Goal: Transaction & Acquisition: Purchase product/service

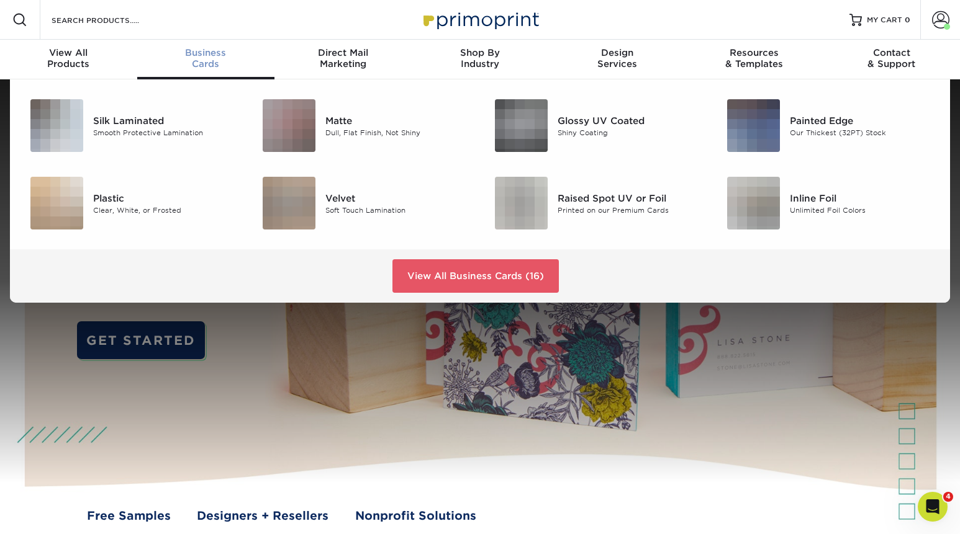
click at [202, 59] on div "Business Cards" at bounding box center [205, 58] width 137 height 22
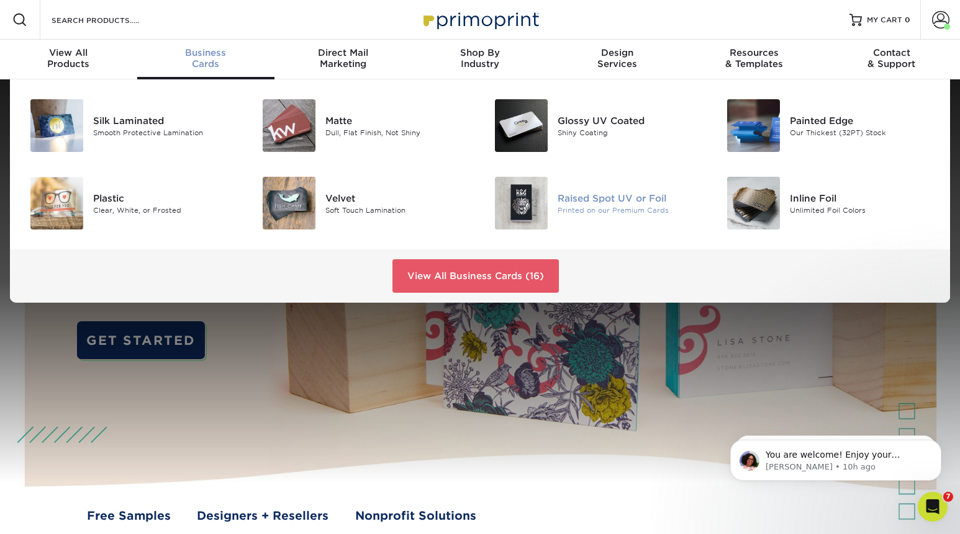
click at [558, 208] on div "Printed on our Premium Cards" at bounding box center [629, 210] width 145 height 11
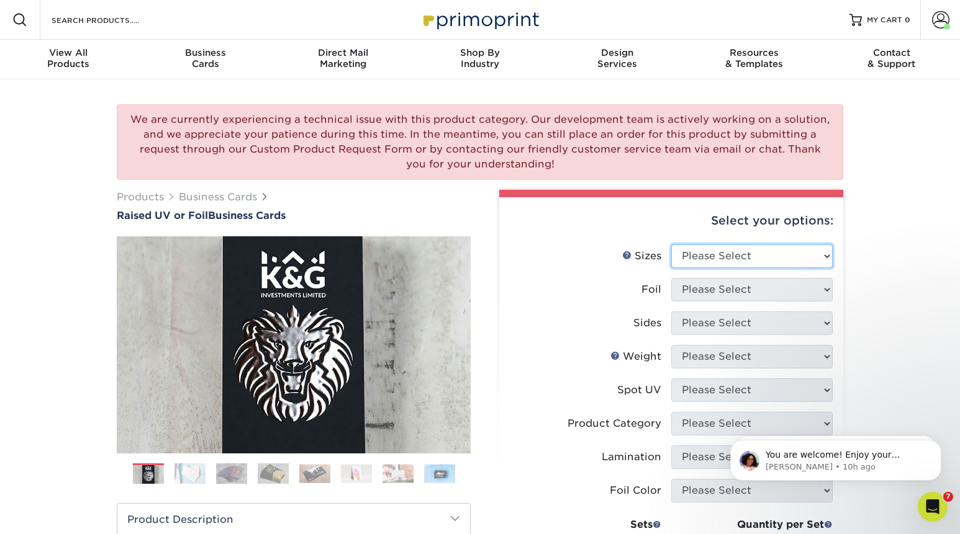
select select "2.00x3.50"
click option "2" x 3.5" - Standard" at bounding box center [0, 0] width 0 height 0
select select "1"
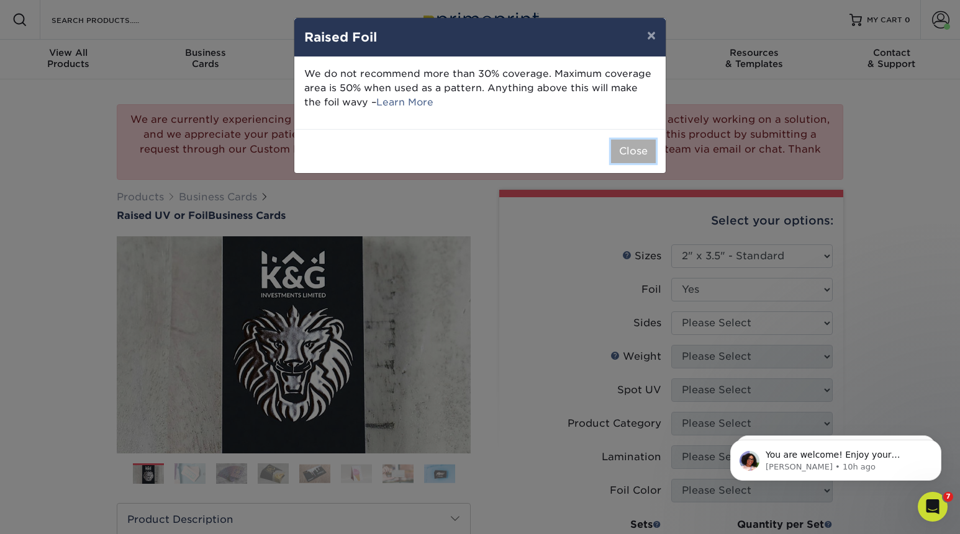
click at [623, 150] on button "Close" at bounding box center [633, 152] width 45 height 24
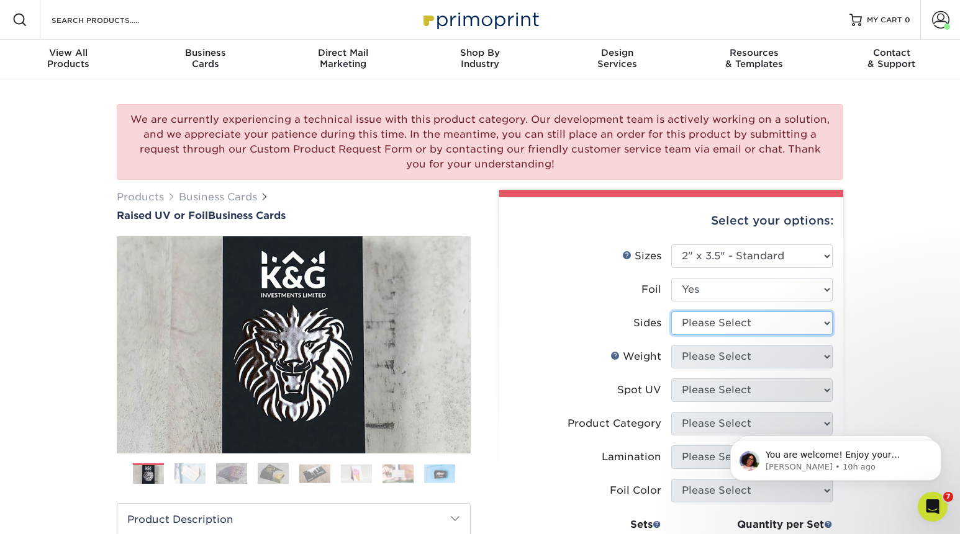
select select "e9e9dfb3-fba1-4d60-972c-fd9ca5904d33"
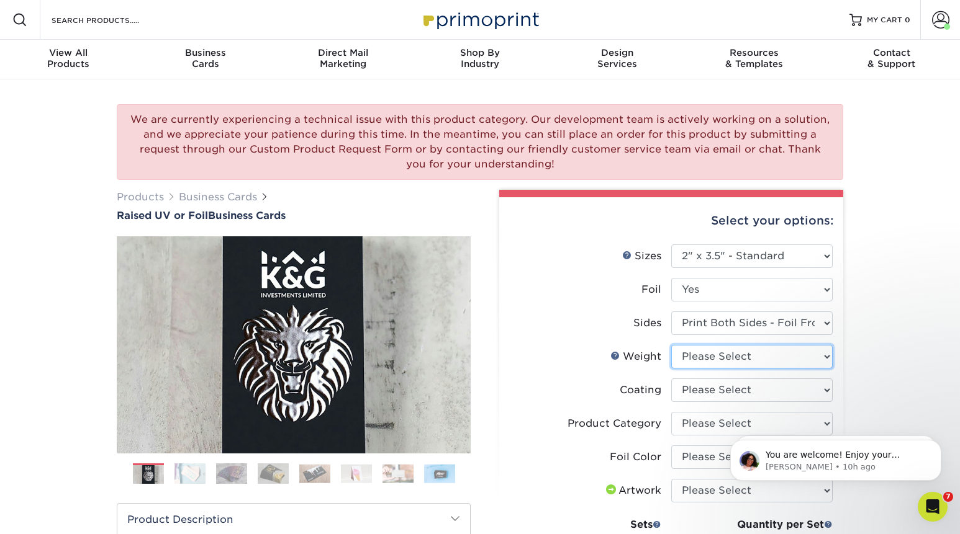
select select "16PT"
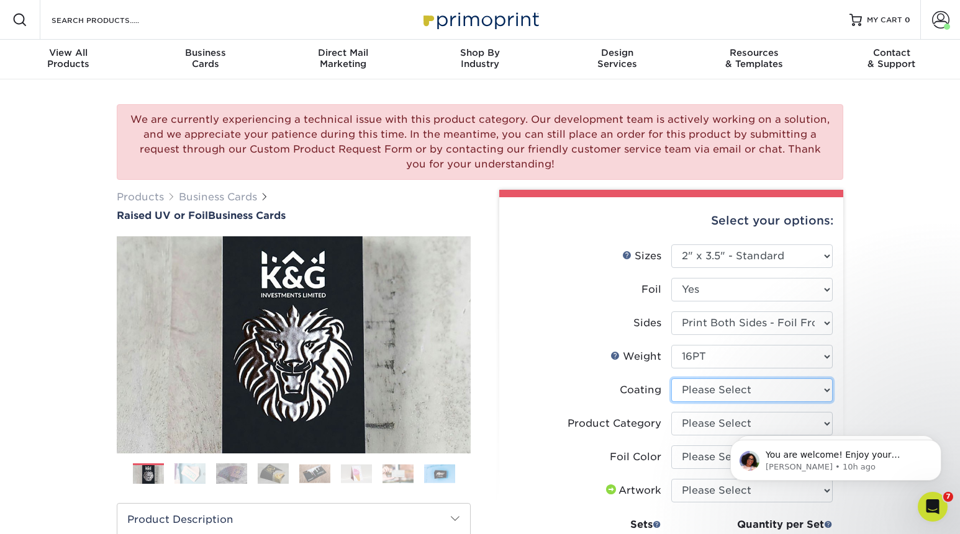
select select "3e7618de-abca-4bda-9f97-8b9129e913d8"
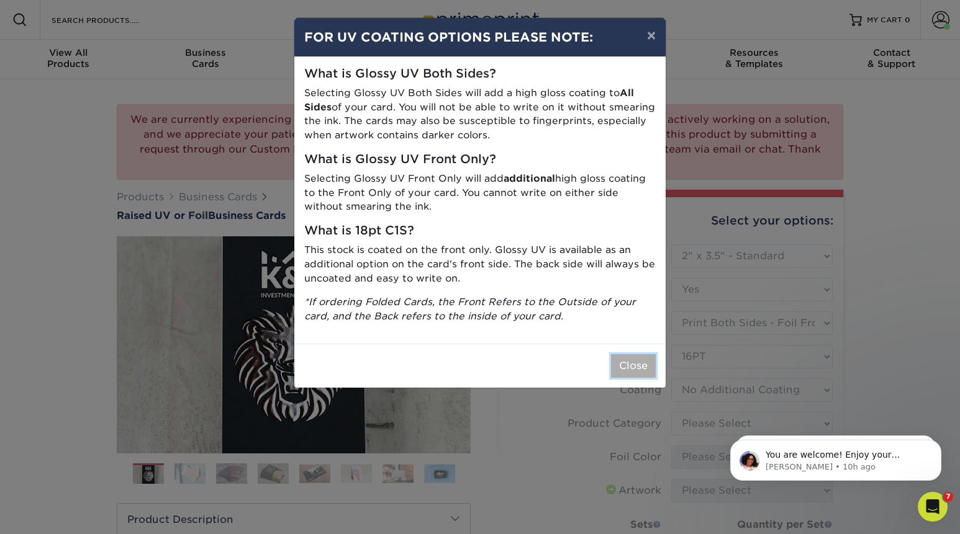
click at [641, 366] on button "Close" at bounding box center [633, 366] width 45 height 24
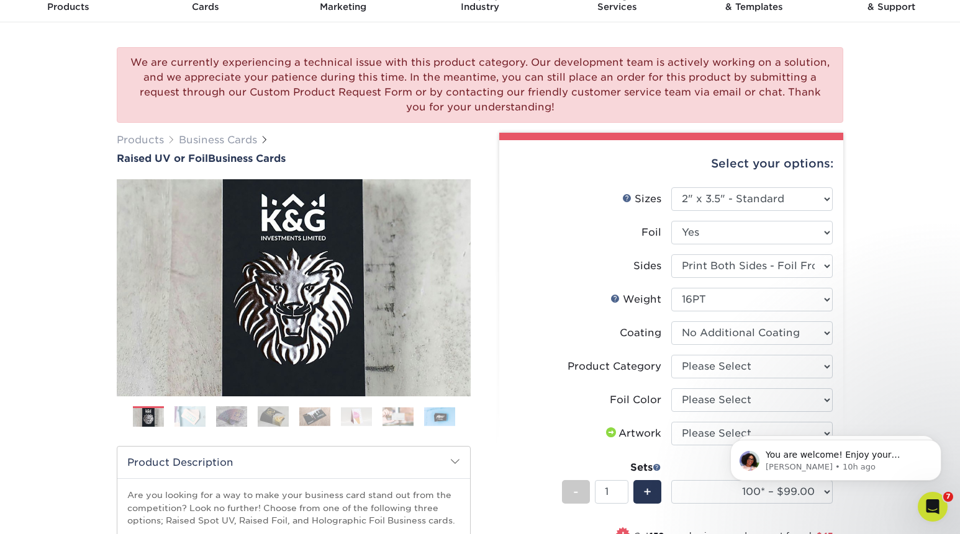
scroll to position [52, 0]
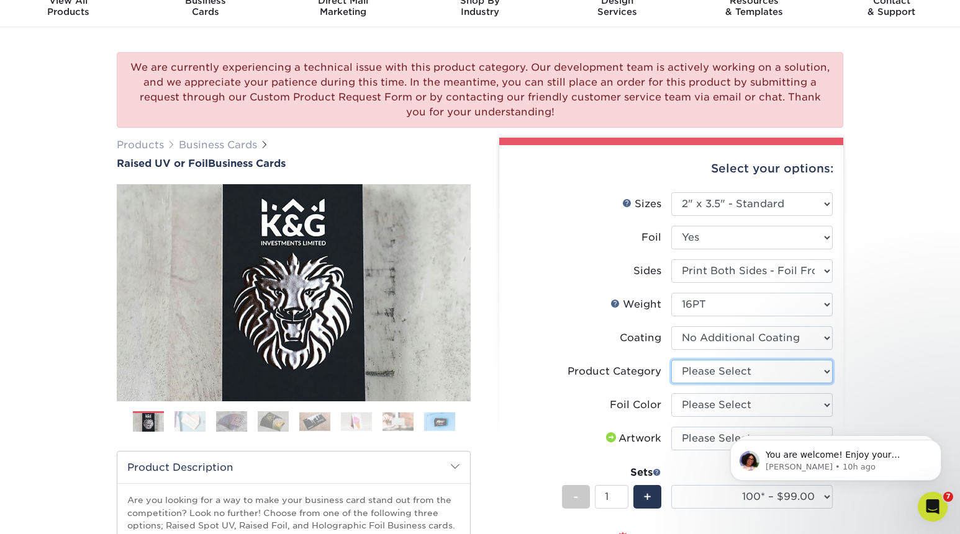
select select "3b5148f1-0588-4f88-a218-97bcfdce65c1"
click option "Business Cards" at bounding box center [0, 0] width 0 height 0
select select "acffa4a5-22f9-4585-ba3f-0adaa54b8c85"
click option "Gold Foil" at bounding box center [0, 0] width 0 height 0
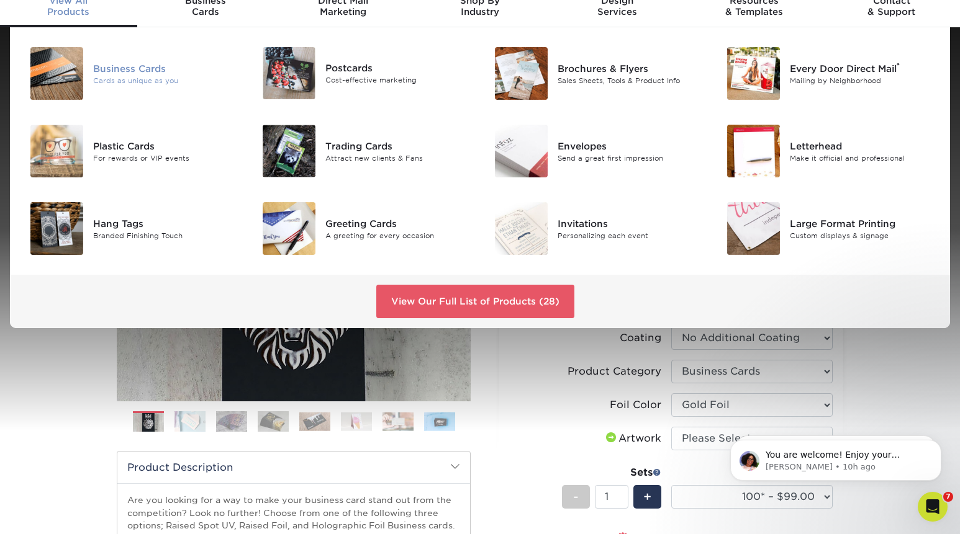
click at [73, 72] on img at bounding box center [56, 73] width 53 height 53
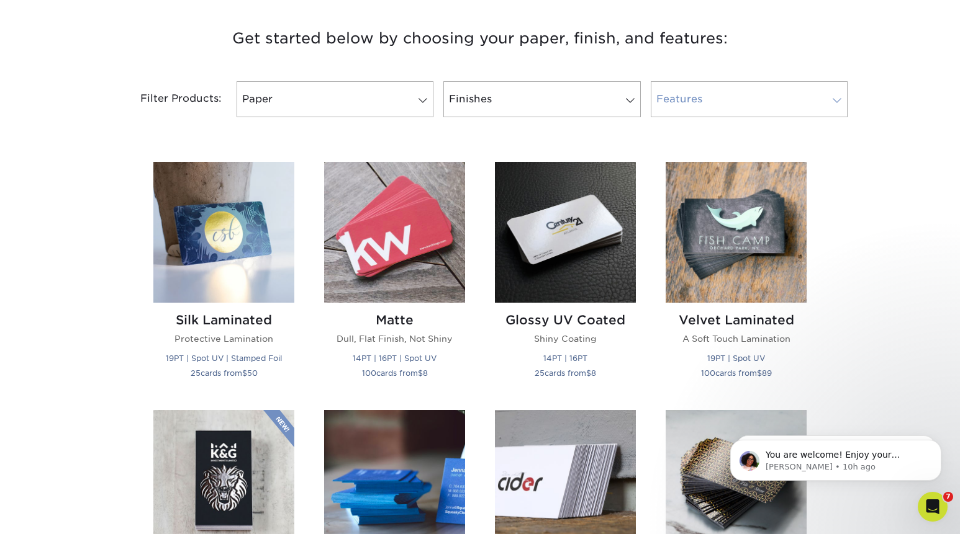
click at [711, 101] on link "Features" at bounding box center [749, 99] width 197 height 36
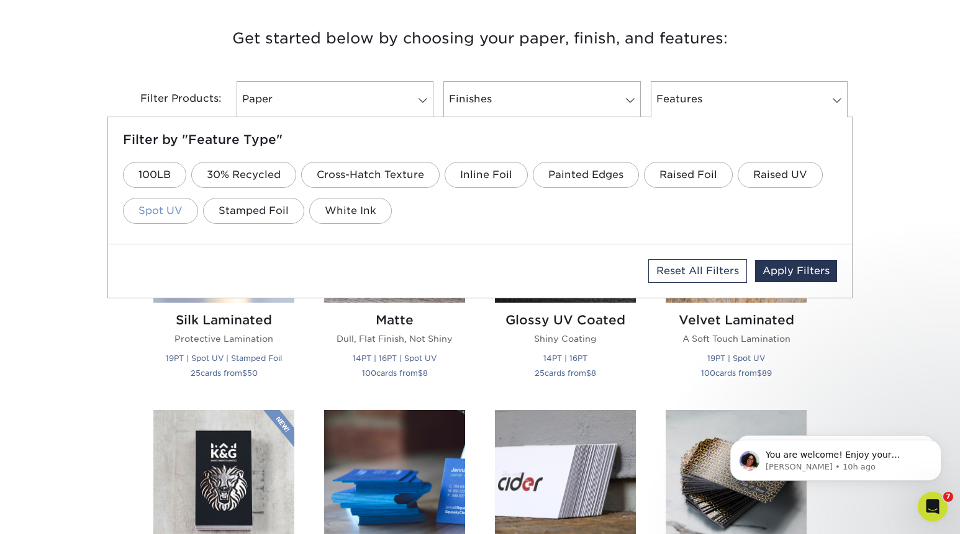
click at [164, 214] on link "Spot UV" at bounding box center [160, 211] width 75 height 26
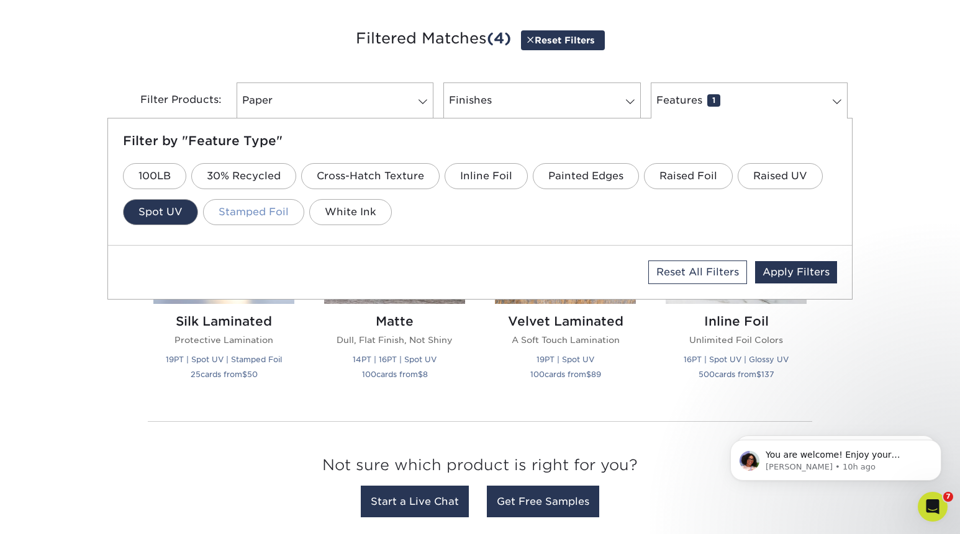
click at [284, 214] on link "Stamped Foil" at bounding box center [253, 212] width 101 height 26
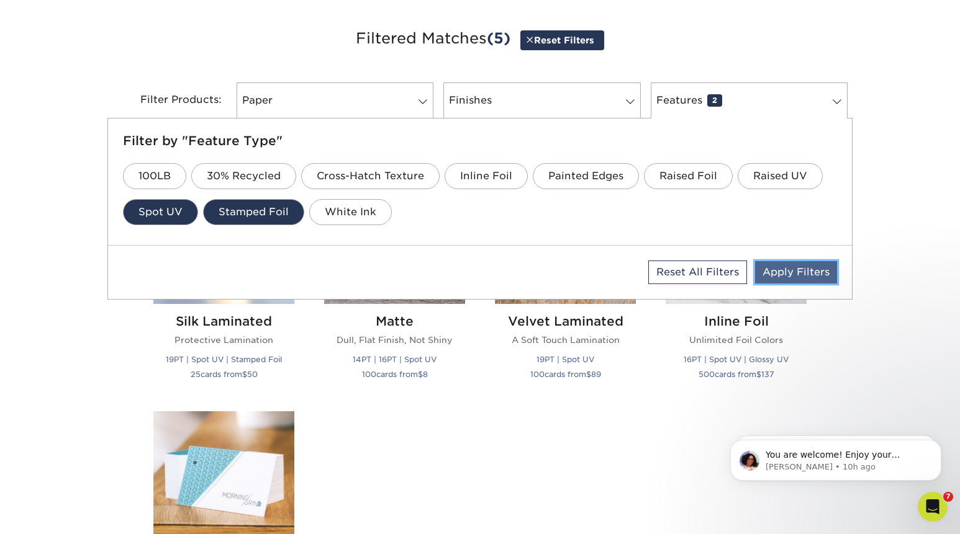
click at [798, 282] on link "Apply Filters" at bounding box center [796, 272] width 82 height 22
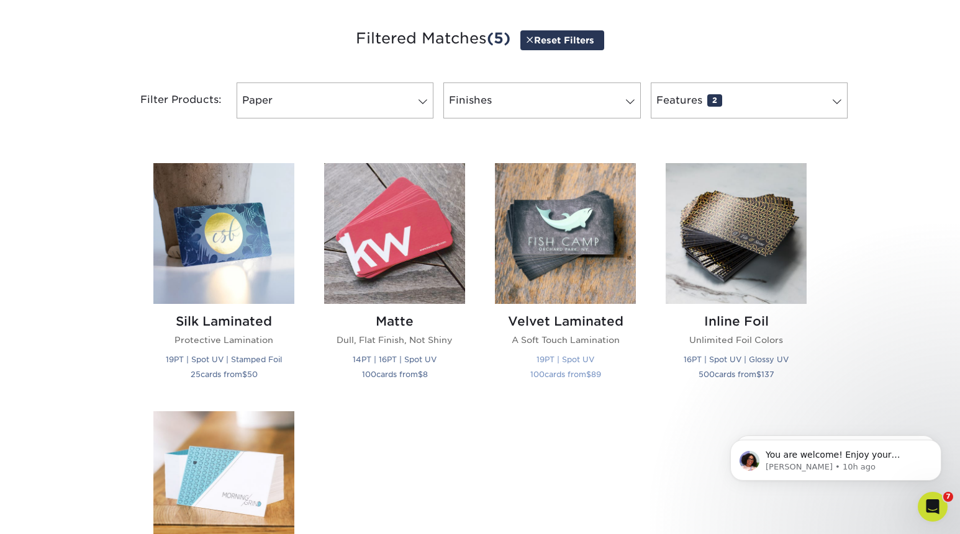
click at [563, 281] on img at bounding box center [565, 233] width 141 height 141
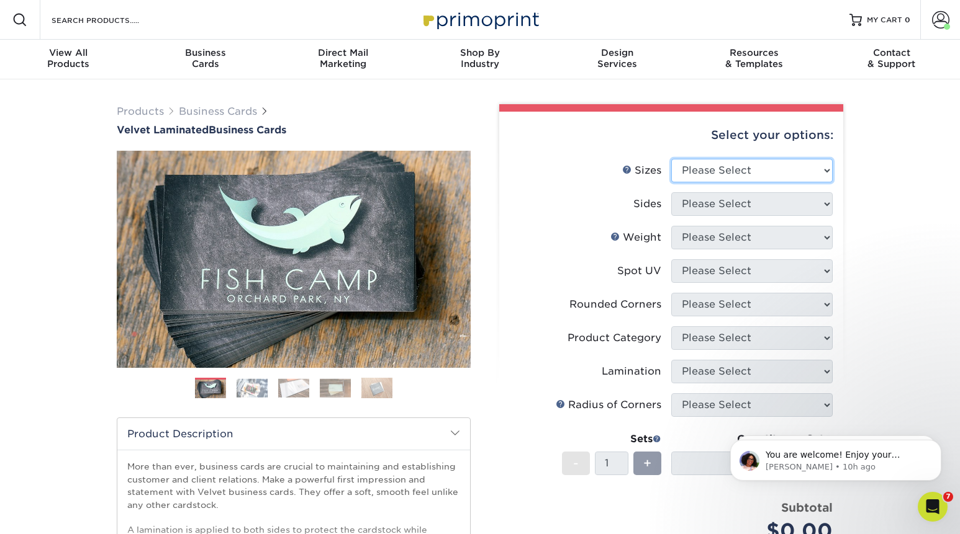
select select "2.00x3.50"
click option "2" x 3.5" - Standard" at bounding box center [0, 0] width 0 height 0
select select "13abbda7-1d64-4f25-8bb2-c179b224825d"
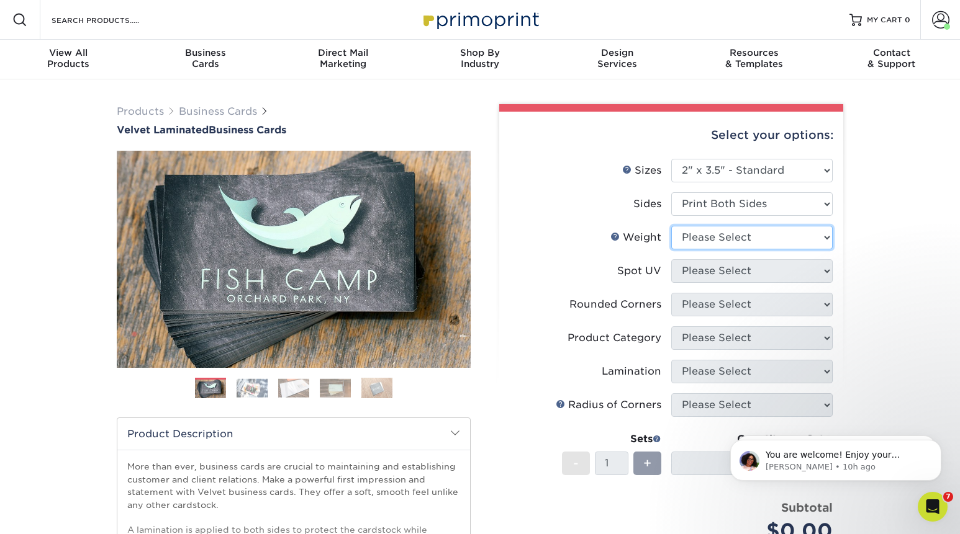
select select "16PT"
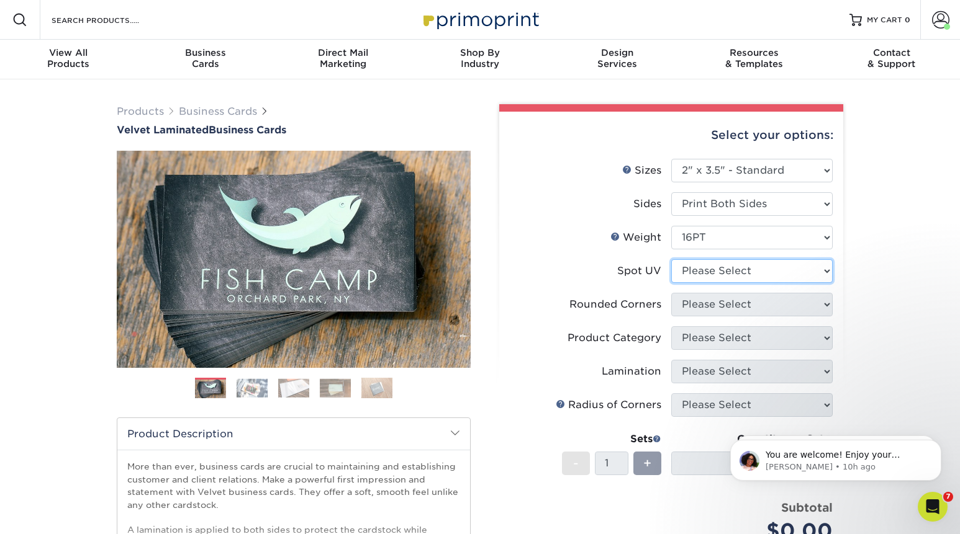
select select "1"
select select "0"
click option "No" at bounding box center [0, 0] width 0 height 0
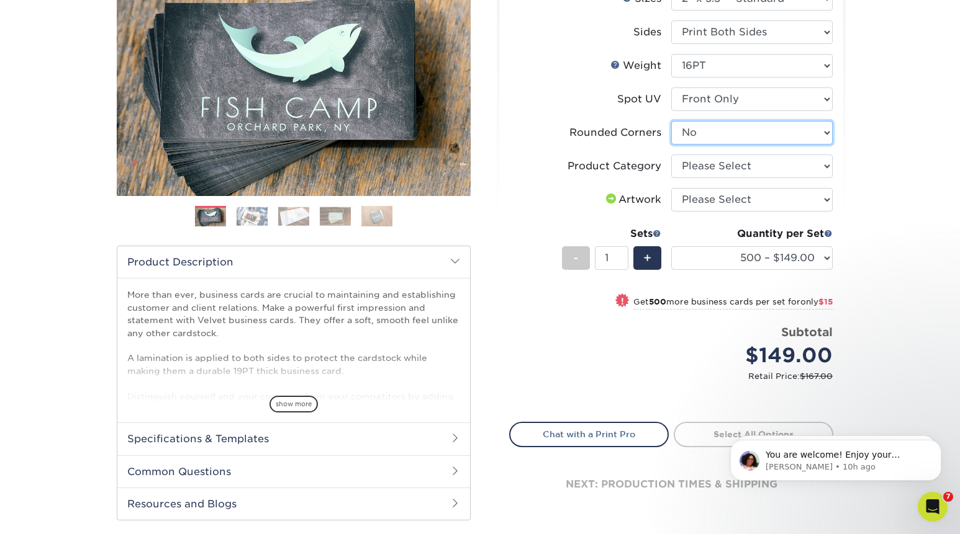
scroll to position [184, 0]
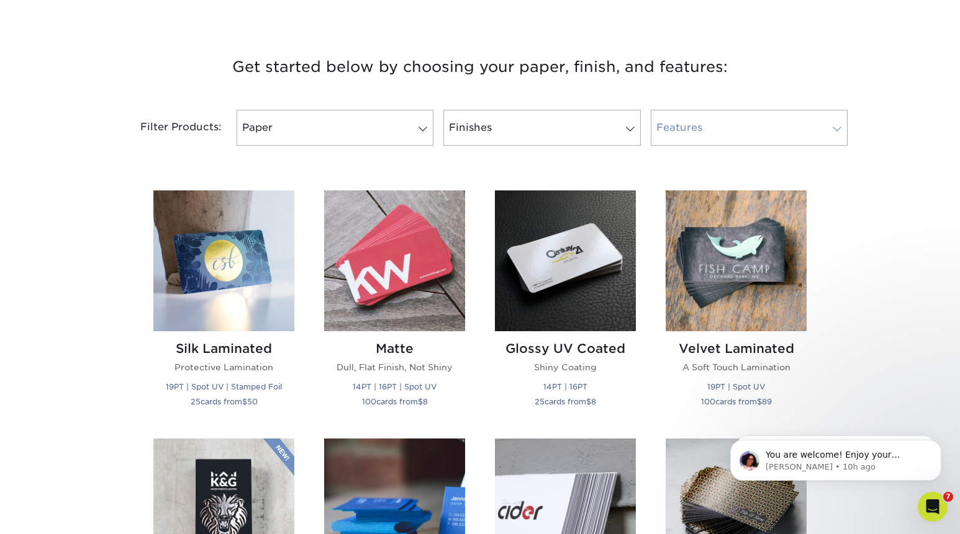
click at [708, 133] on link "Features" at bounding box center [749, 128] width 197 height 36
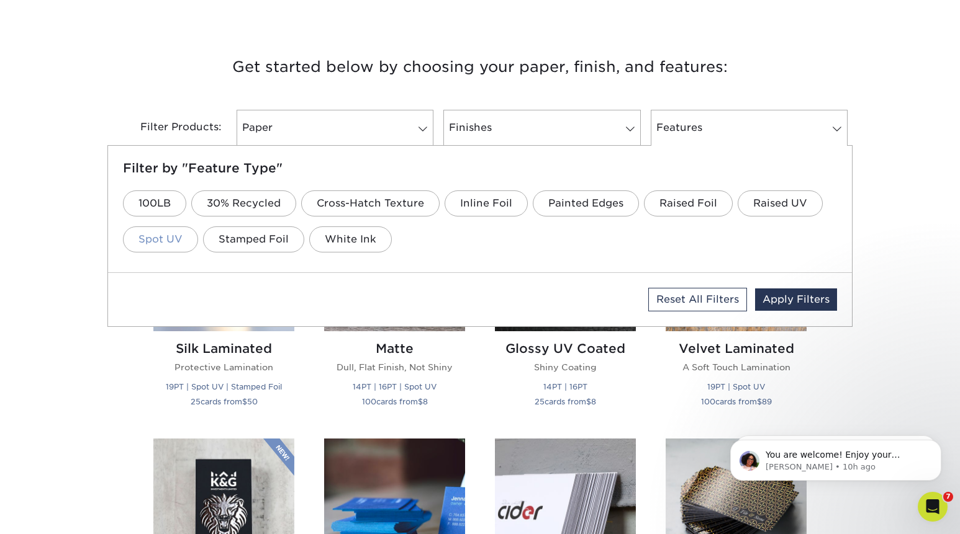
click at [179, 241] on link "Spot UV" at bounding box center [160, 240] width 75 height 26
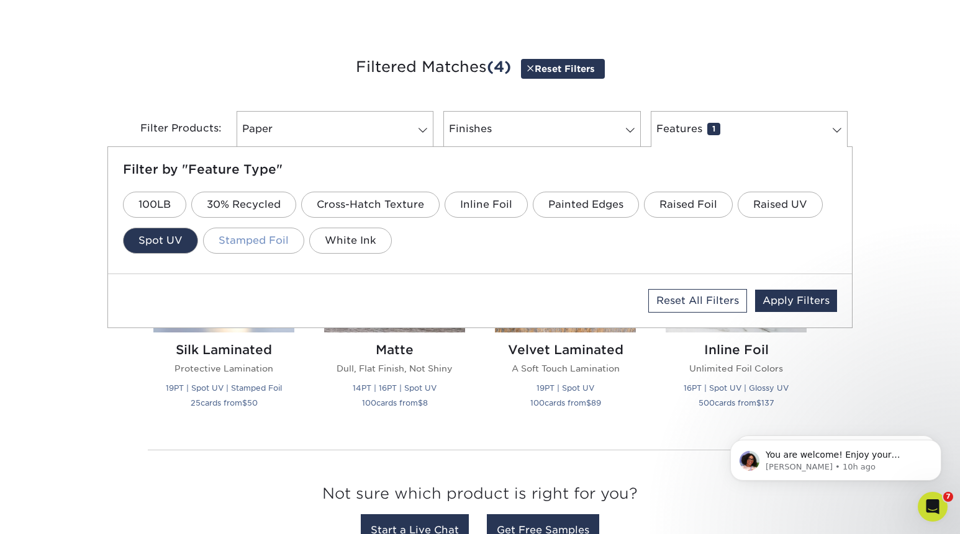
click at [247, 249] on link "Stamped Foil" at bounding box center [253, 241] width 101 height 26
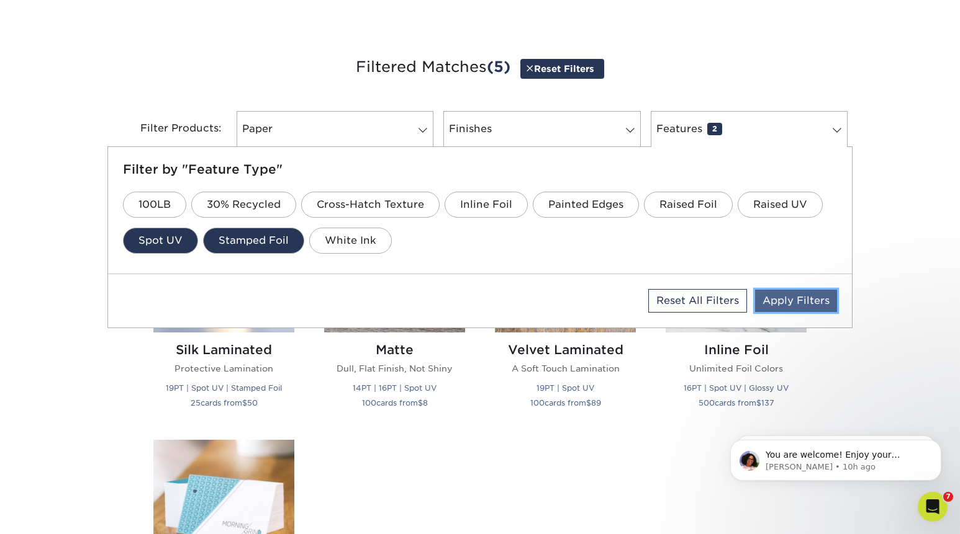
click at [788, 298] on link "Apply Filters" at bounding box center [796, 301] width 82 height 22
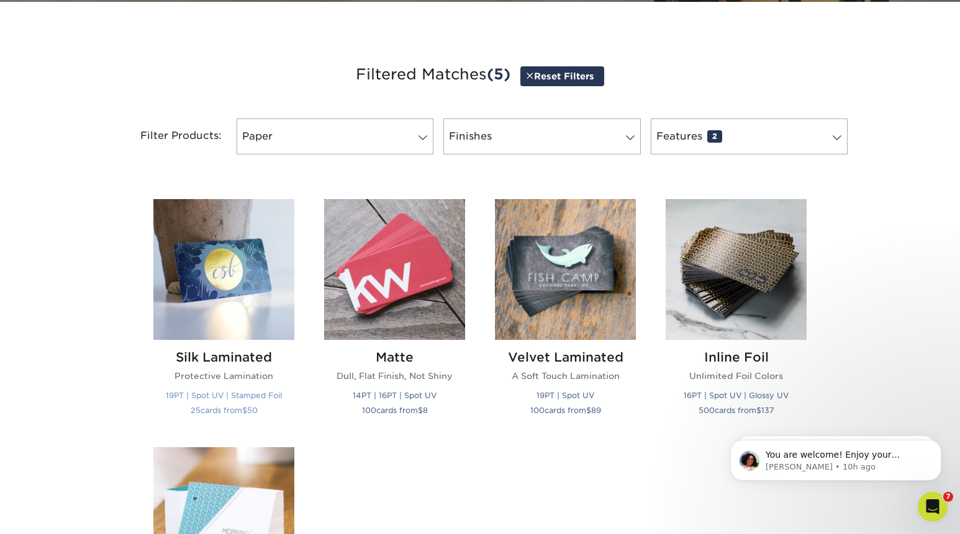
scroll to position [361, 0]
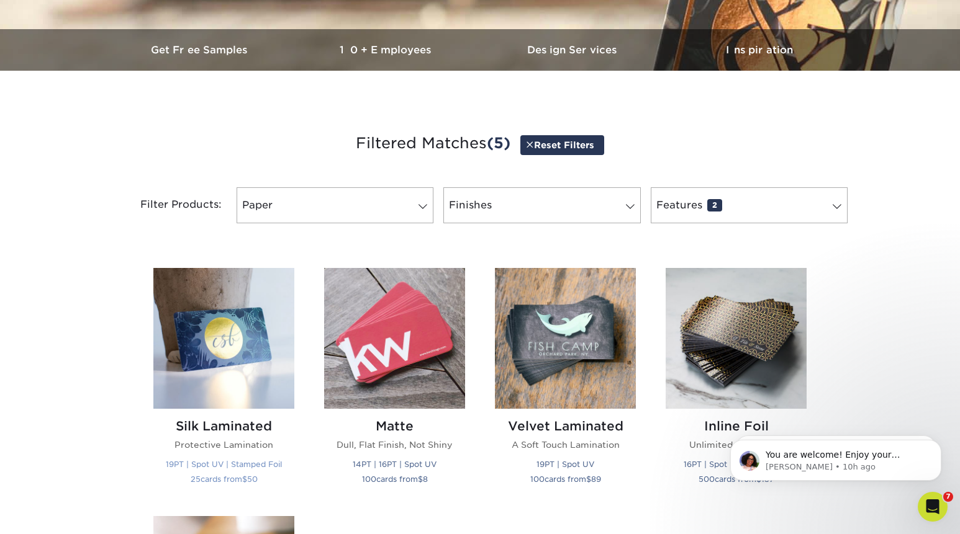
click at [227, 300] on img at bounding box center [223, 338] width 141 height 141
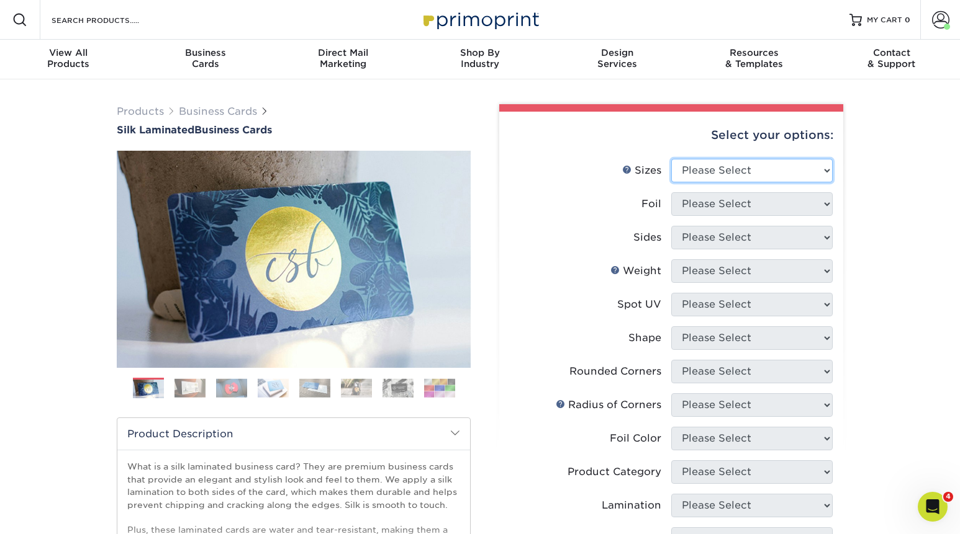
select select "2.00x3.50"
click option "2" x 3.5" - Standard" at bounding box center [0, 0] width 0 height 0
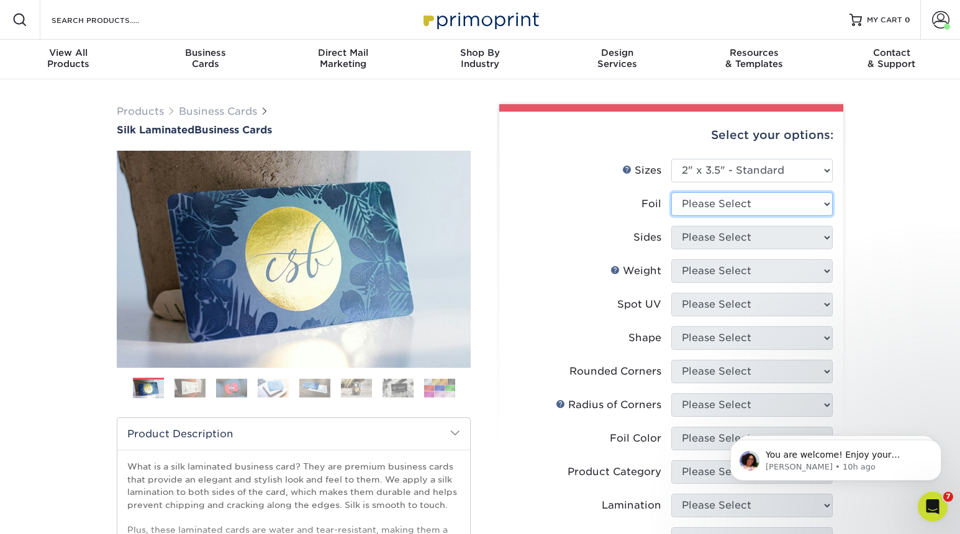
select select "1"
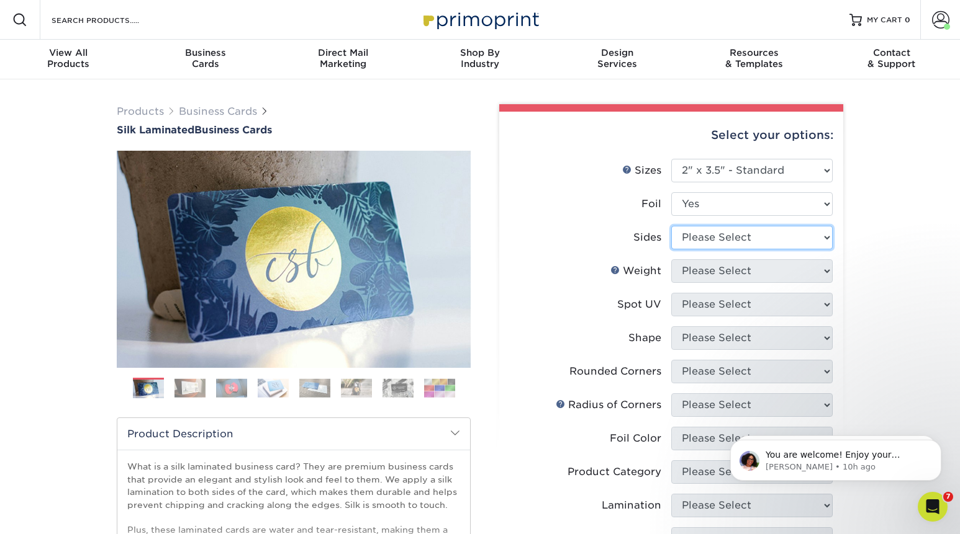
select select "e9e9dfb3-fba1-4d60-972c-fd9ca5904d33"
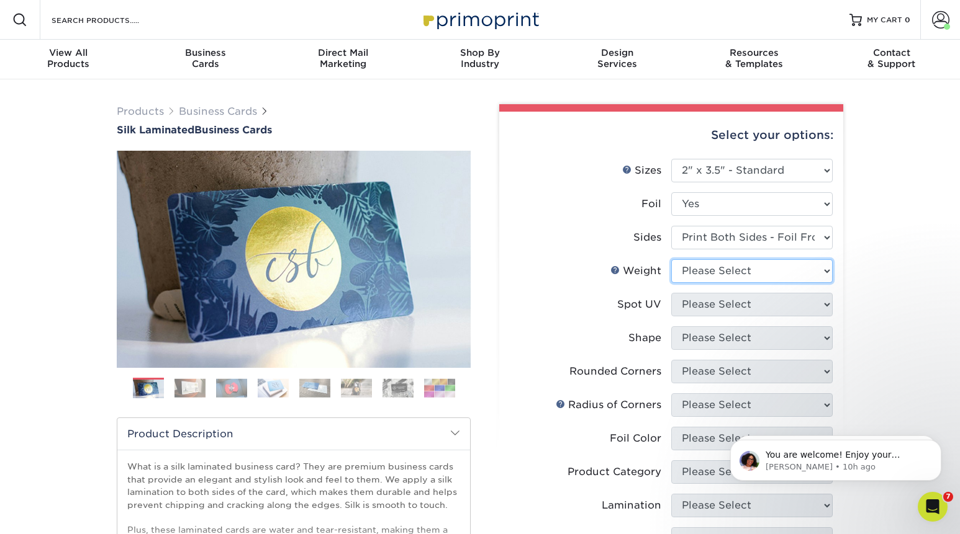
select select "16PT"
select select "1"
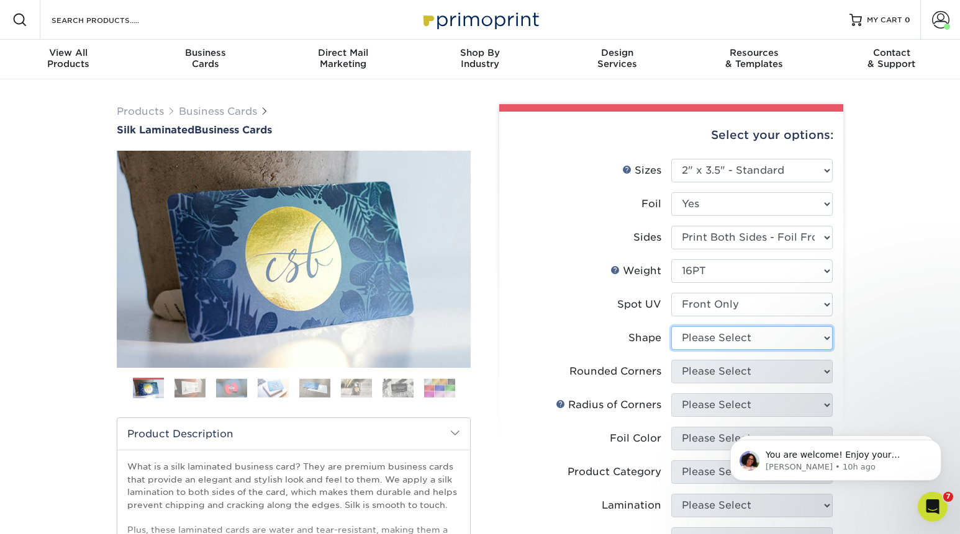
select select "standard"
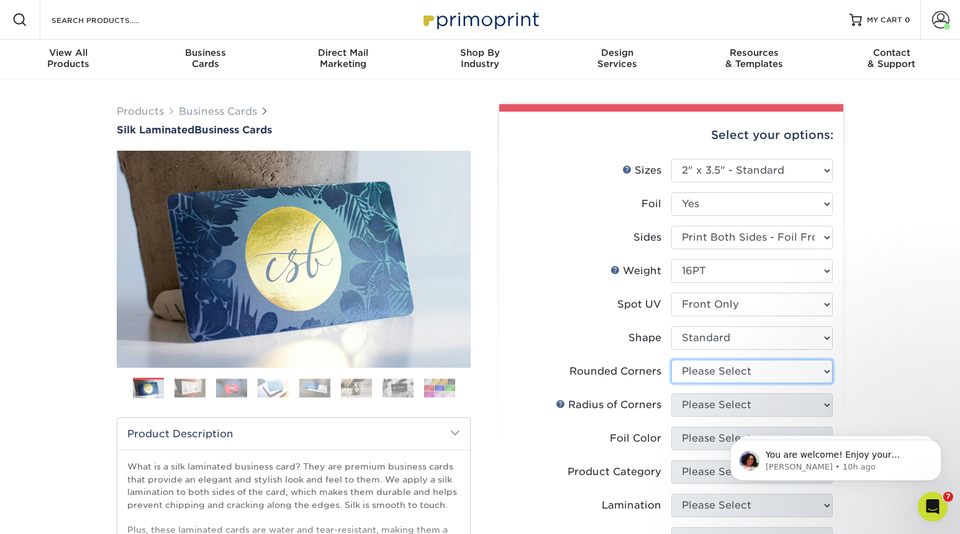
select select "0"
click option "No" at bounding box center [0, 0] width 0 height 0
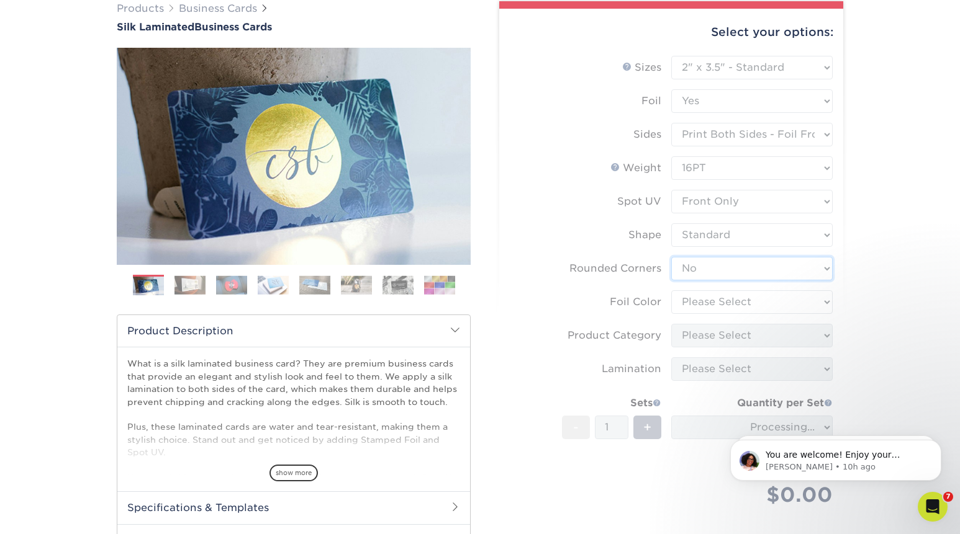
scroll to position [119, 0]
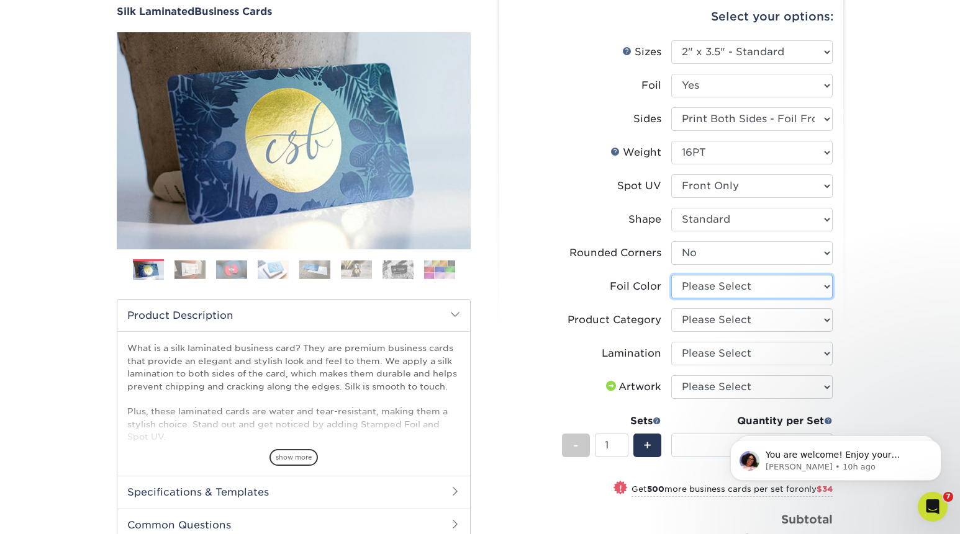
select select "acffa4a5-22f9-4585-ba3f-0adaa54b8c85"
click option "Gold Foil" at bounding box center [0, 0] width 0 height 0
select select "3b5148f1-0588-4f88-a218-97bcfdce65c1"
click option "Business Cards" at bounding box center [0, 0] width 0 height 0
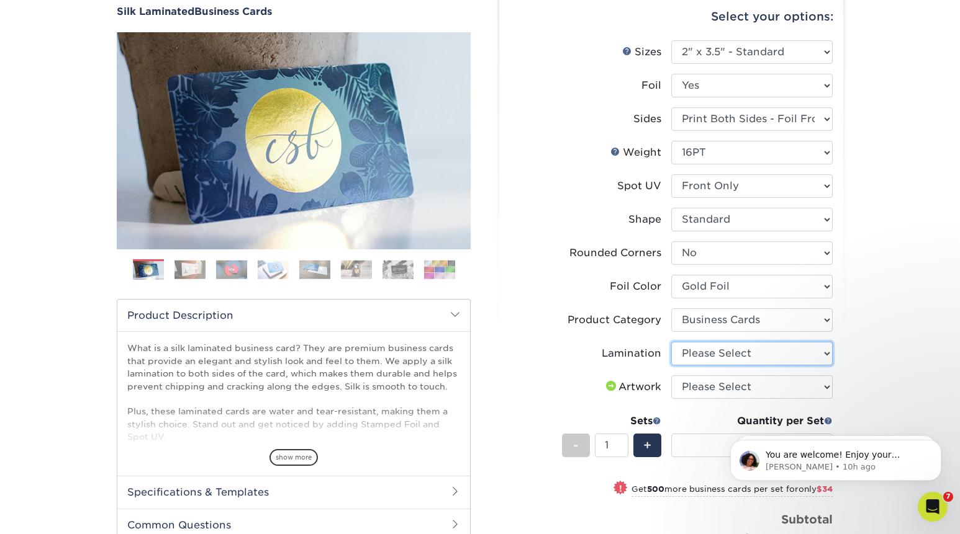
select select "ccacb42f-45f7-42d3-bbd3-7c8421cf37f0"
click option "Silk" at bounding box center [0, 0] width 0 height 0
select select "upload"
click option "I will upload files" at bounding box center [0, 0] width 0 height 0
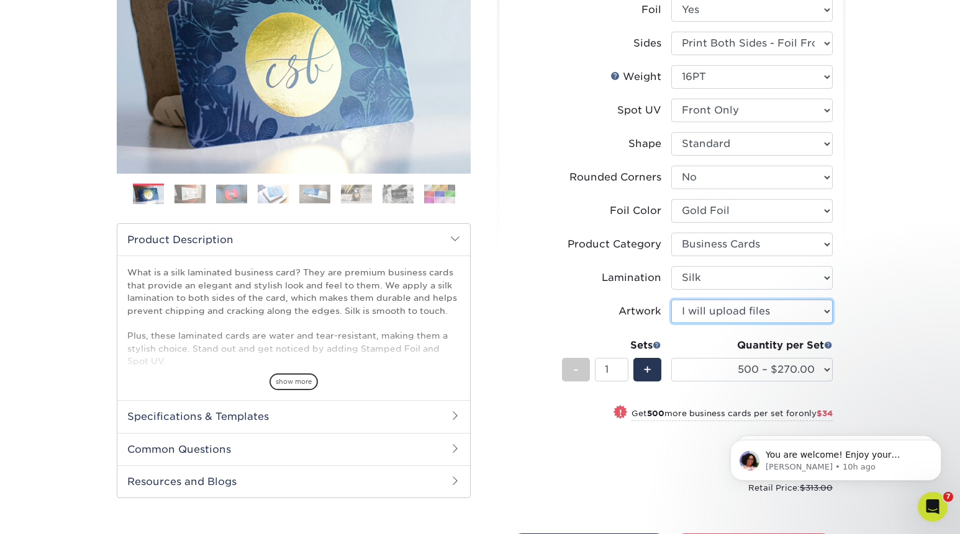
scroll to position [210, 0]
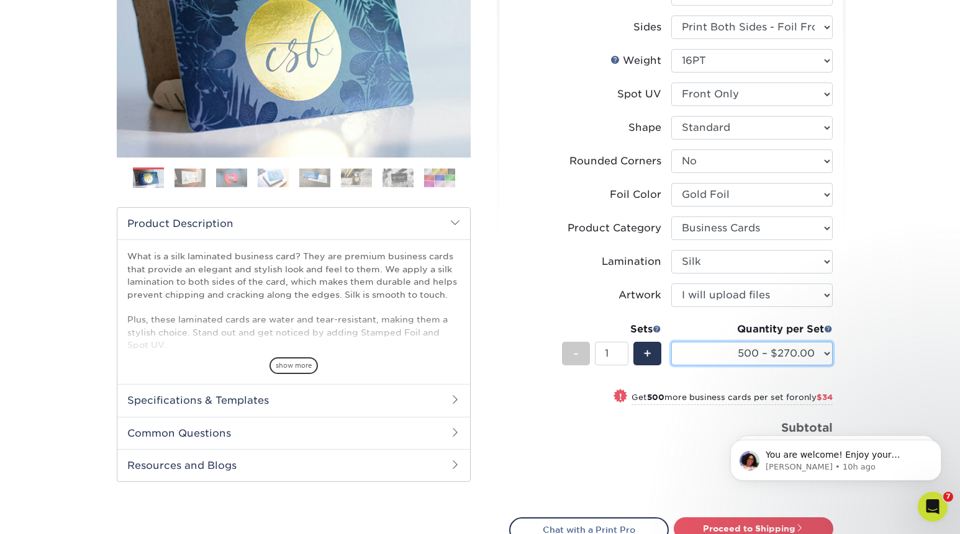
click option "500 – $270.00" at bounding box center [0, 0] width 0 height 0
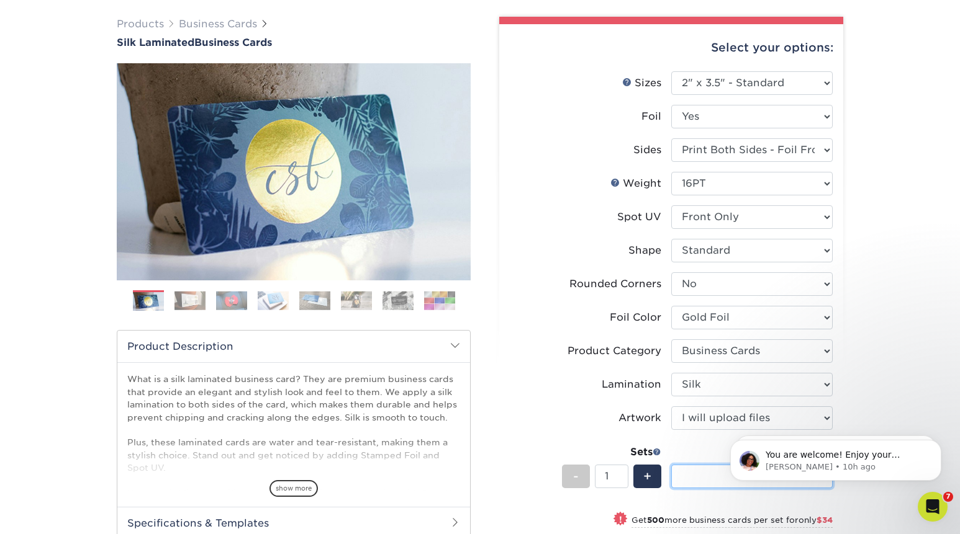
scroll to position [0, 0]
